Goal: Find specific page/section: Find specific page/section

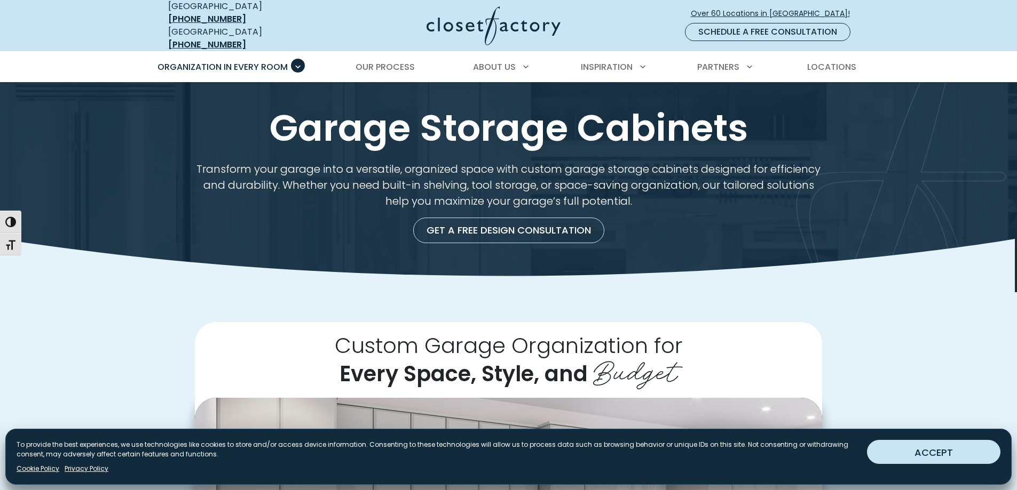
click at [946, 452] on button "ACCEPT" at bounding box center [933, 452] width 133 height 24
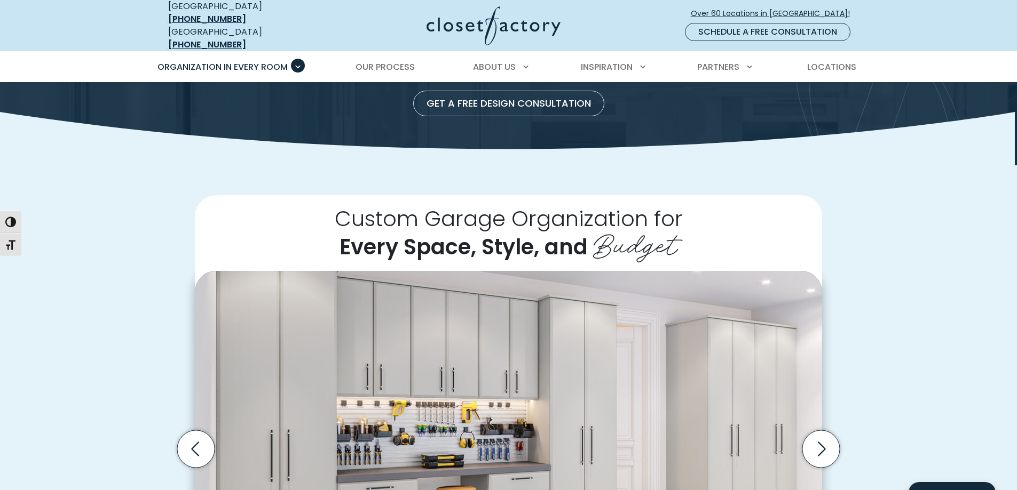
scroll to position [267, 0]
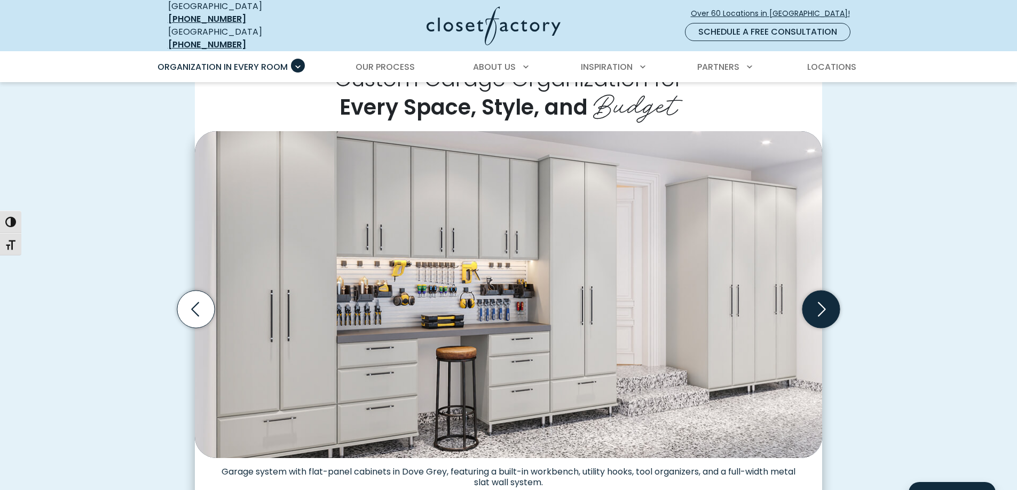
click at [832, 303] on icon "Next slide" at bounding box center [820, 309] width 37 height 37
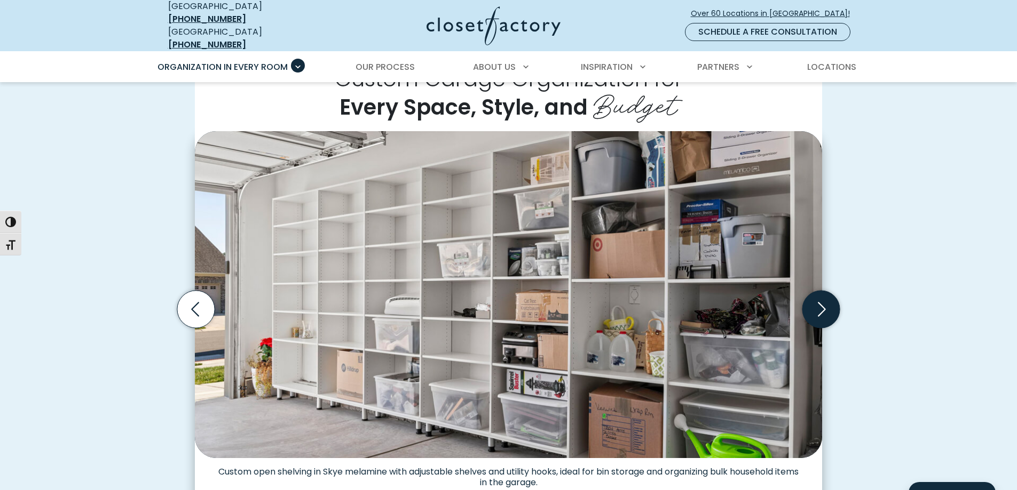
click at [832, 303] on icon "Next slide" at bounding box center [820, 309] width 37 height 37
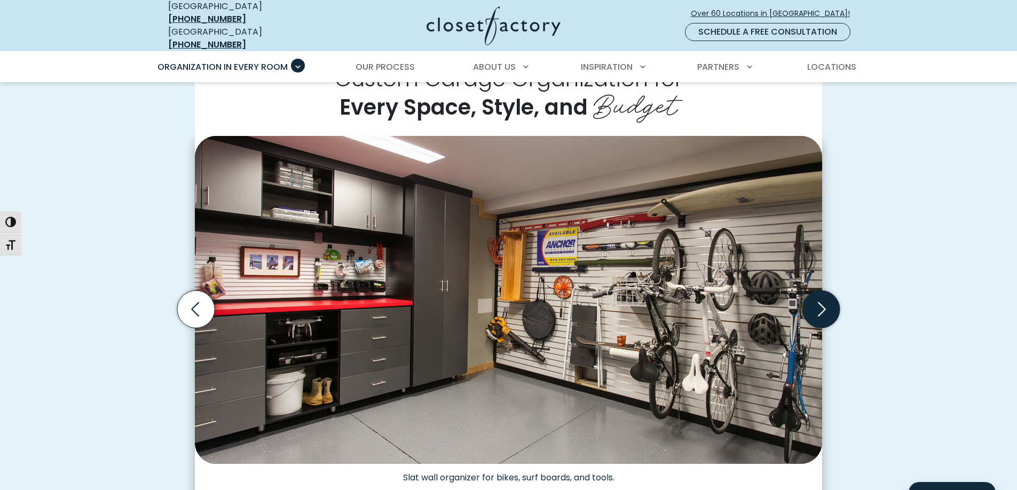
click at [826, 301] on icon "Next slide" at bounding box center [820, 309] width 37 height 37
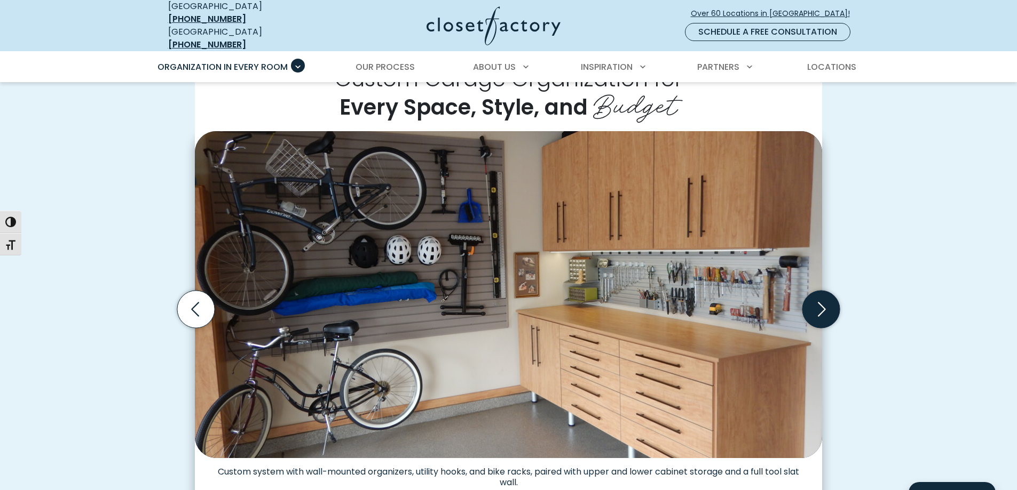
click at [826, 301] on icon "Next slide" at bounding box center [820, 309] width 37 height 37
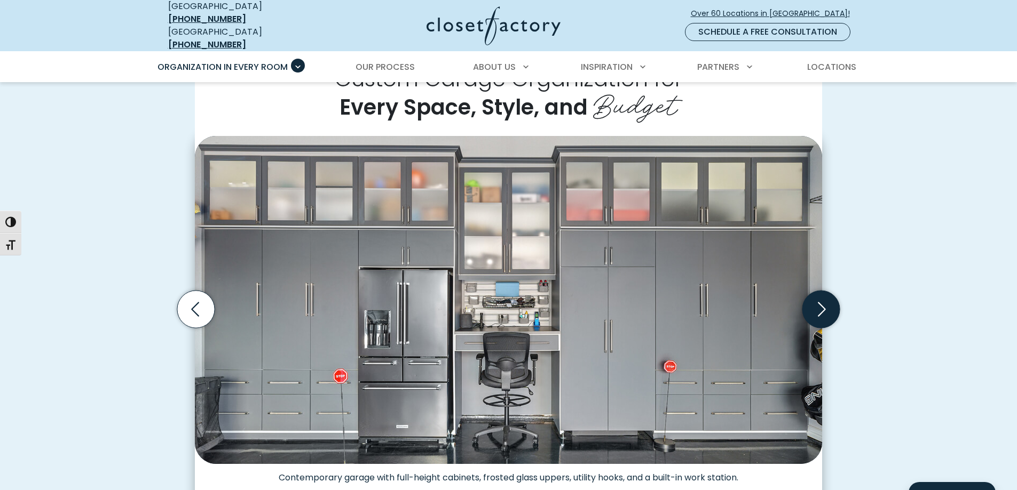
click at [826, 301] on icon "Next slide" at bounding box center [820, 309] width 37 height 37
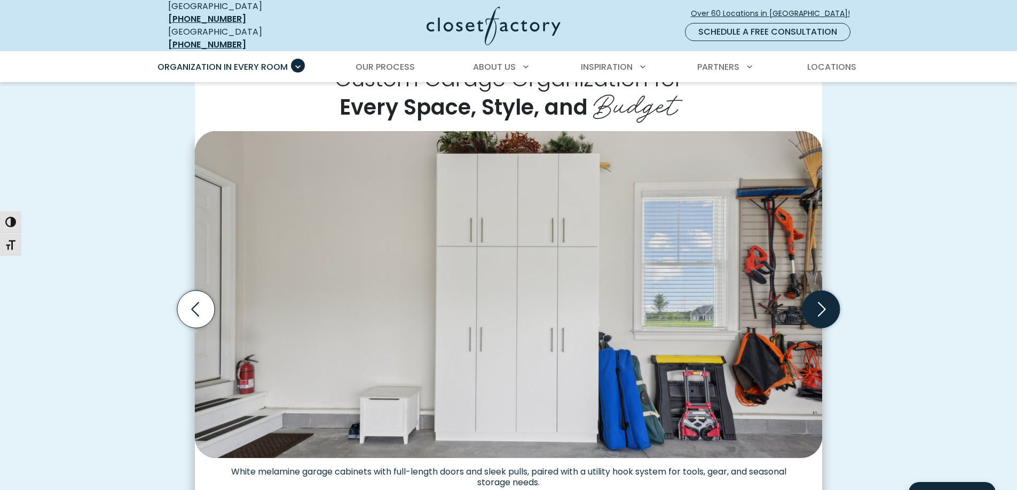
click at [826, 301] on icon "Next slide" at bounding box center [820, 309] width 37 height 37
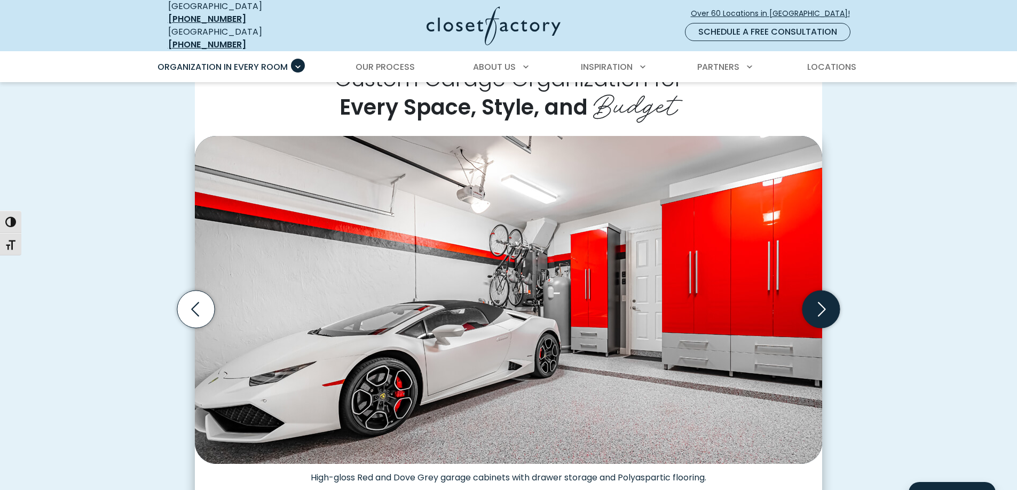
click at [826, 301] on icon "Next slide" at bounding box center [820, 309] width 37 height 37
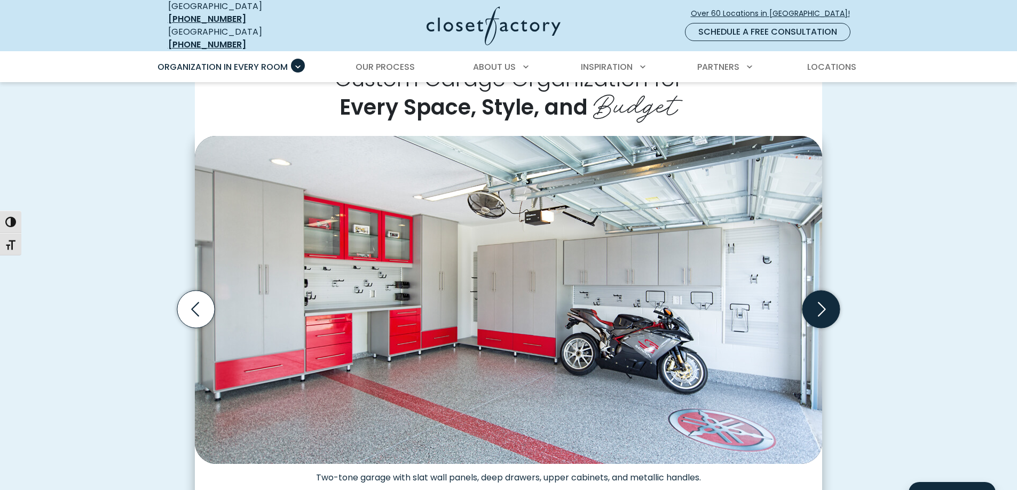
click at [826, 301] on icon "Next slide" at bounding box center [820, 309] width 37 height 37
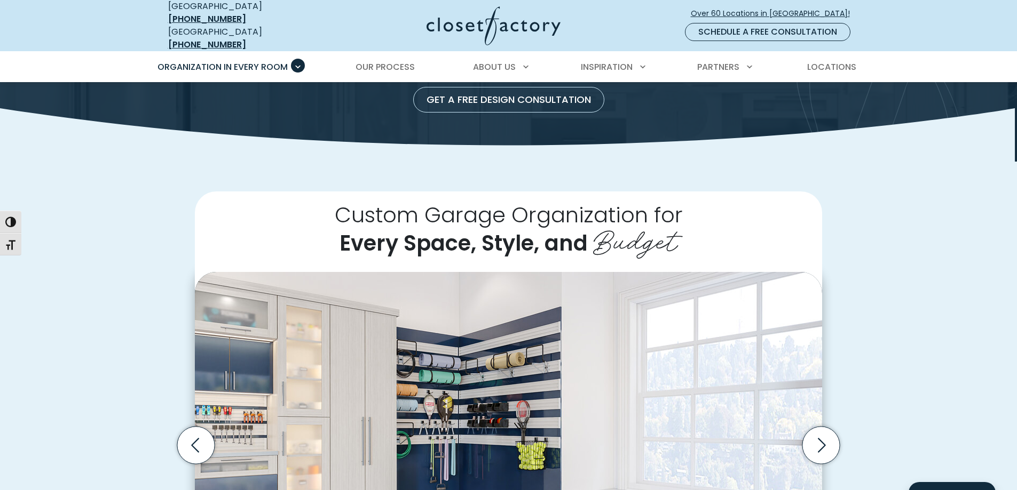
scroll to position [0, 0]
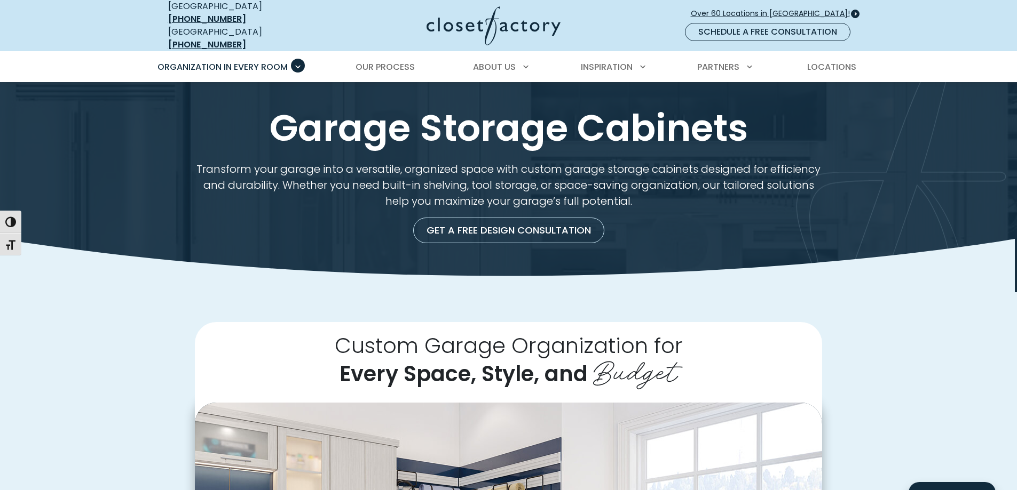
click at [794, 12] on span "Over 60 Locations in [GEOGRAPHIC_DATA]!" at bounding box center [775, 13] width 168 height 11
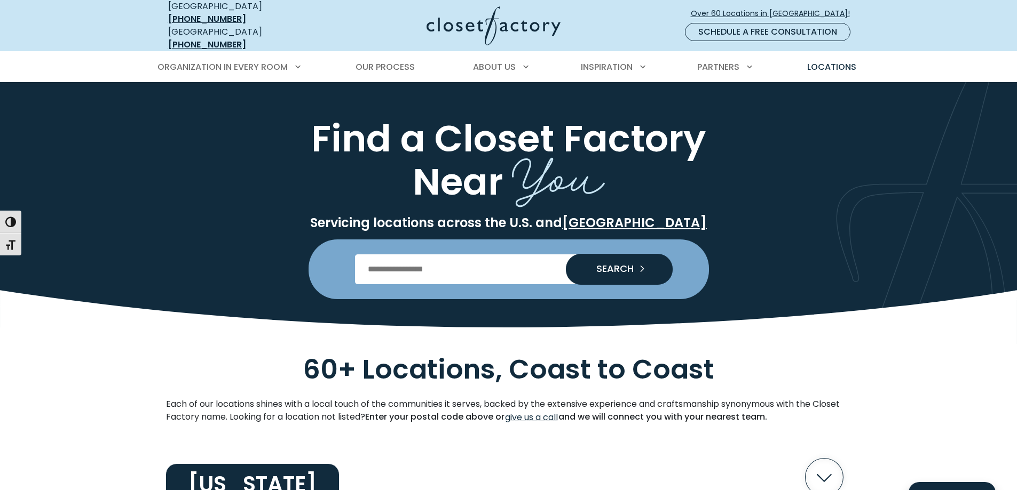
click at [462, 270] on input "Enter Postal Code" at bounding box center [508, 270] width 307 height 30
type input "*****"
click at [627, 264] on span "SEARCH" at bounding box center [611, 269] width 46 height 10
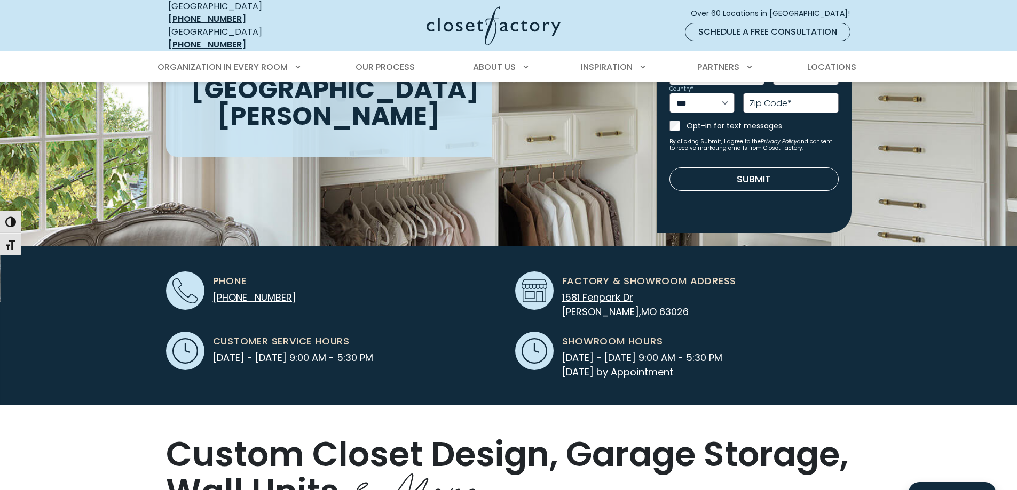
scroll to position [213, 0]
